Goal: Navigation & Orientation: Find specific page/section

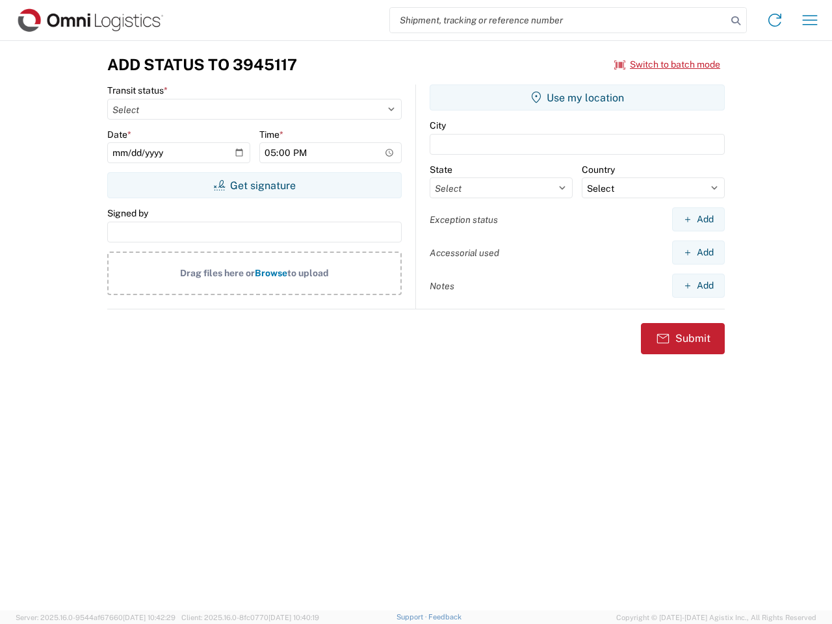
click at [558, 20] on input "search" at bounding box center [558, 20] width 337 height 25
click at [736, 21] on icon at bounding box center [736, 21] width 18 height 18
click at [775, 20] on icon at bounding box center [775, 20] width 21 height 21
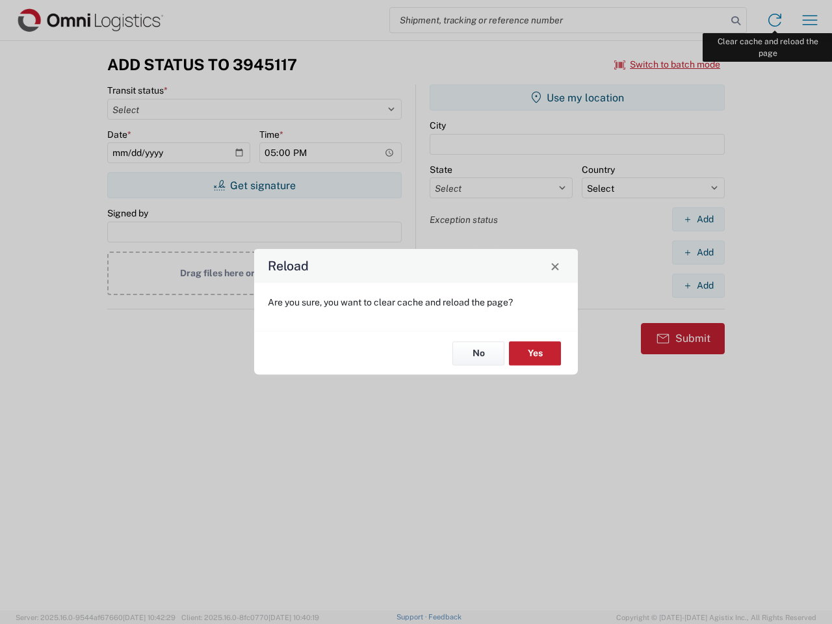
click at [810, 20] on div "Reload Are you sure, you want to clear cache and reload the page? No Yes" at bounding box center [416, 312] width 832 height 624
click at [668, 64] on div "Reload Are you sure, you want to clear cache and reload the page? No Yes" at bounding box center [416, 312] width 832 height 624
click at [254, 185] on div "Reload Are you sure, you want to clear cache and reload the page? No Yes" at bounding box center [416, 312] width 832 height 624
click at [577, 98] on div "Reload Are you sure, you want to clear cache and reload the page? No Yes" at bounding box center [416, 312] width 832 height 624
click at [698, 219] on div "Reload Are you sure, you want to clear cache and reload the page? No Yes" at bounding box center [416, 312] width 832 height 624
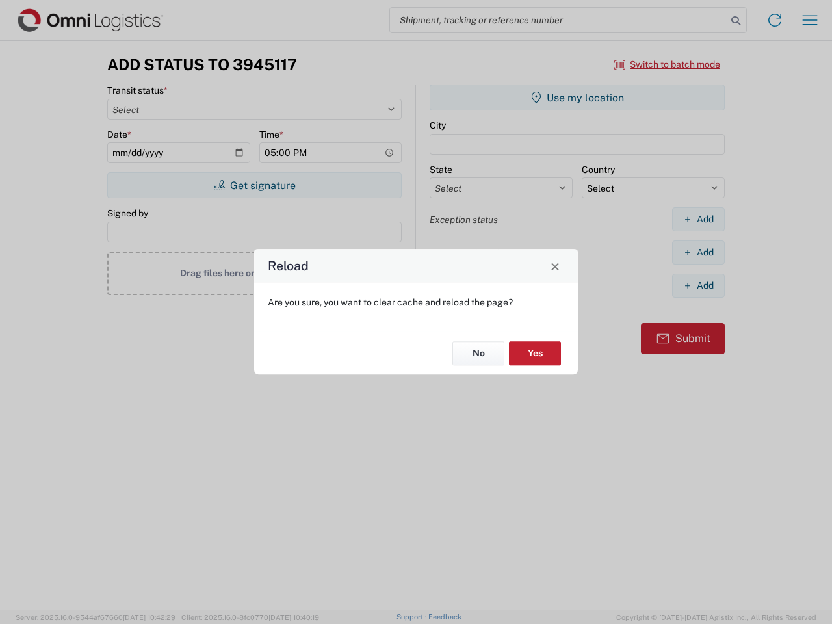
click at [698, 252] on div "Reload Are you sure, you want to clear cache and reload the page? No Yes" at bounding box center [416, 312] width 832 height 624
click at [698, 285] on div "Reload Are you sure, you want to clear cache and reload the page? No Yes" at bounding box center [416, 312] width 832 height 624
